Goal: Task Accomplishment & Management: Complete application form

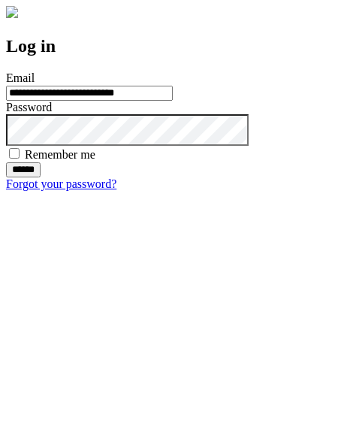
type input "**********"
click at [41, 177] on input "******" at bounding box center [23, 169] width 35 height 15
